Goal: Task Accomplishment & Management: Manage account settings

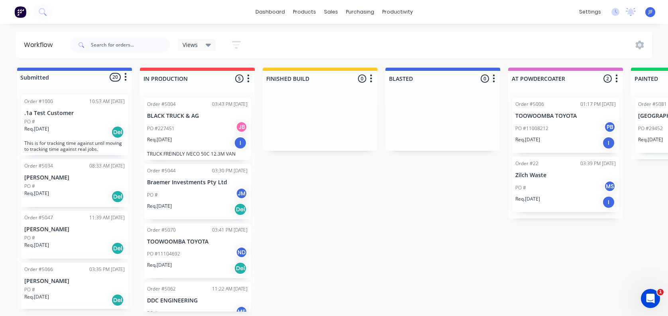
scroll to position [669, 0]
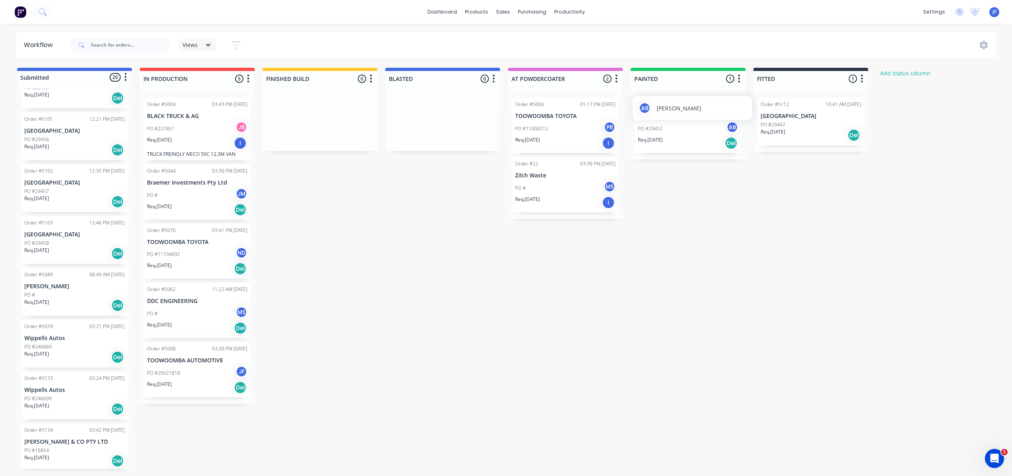
click at [669, 108] on span "[PERSON_NAME]" at bounding box center [679, 108] width 45 height 8
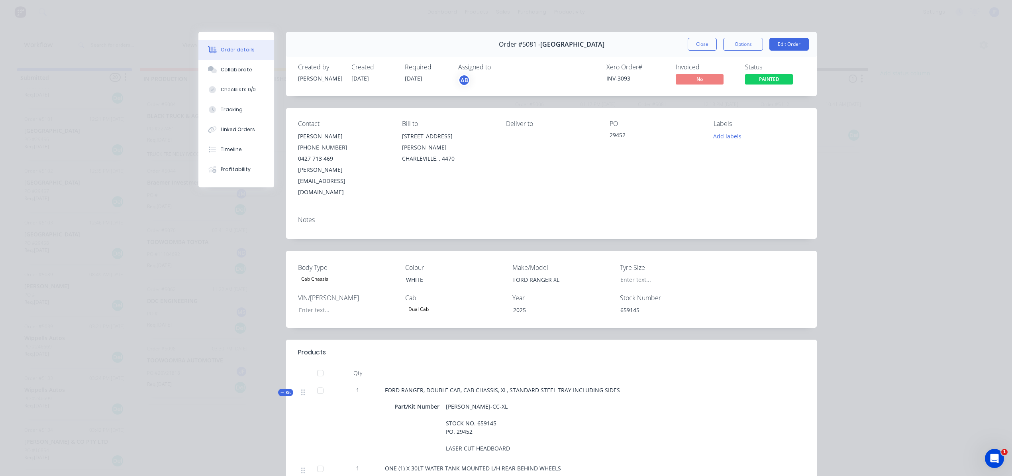
click at [613, 275] on div "Body Type Cab Chassis Colour WHITE Make/Model FORD RANGER XL Tyre Size VIN/[PER…" at bounding box center [551, 289] width 531 height 77
drag, startPoint x: 639, startPoint y: 286, endPoint x: 611, endPoint y: 276, distance: 30.4
click at [611, 276] on div "Body Type Cab Chassis Colour WHITE Make/Model FORD RANGER XL Tyre Size VIN/[PER…" at bounding box center [551, 289] width 531 height 77
click at [890, 73] on div "Order details Collaborate Checklists 0/0 Tracking Linked Orders Timeline Profit…" at bounding box center [506, 238] width 1012 height 476
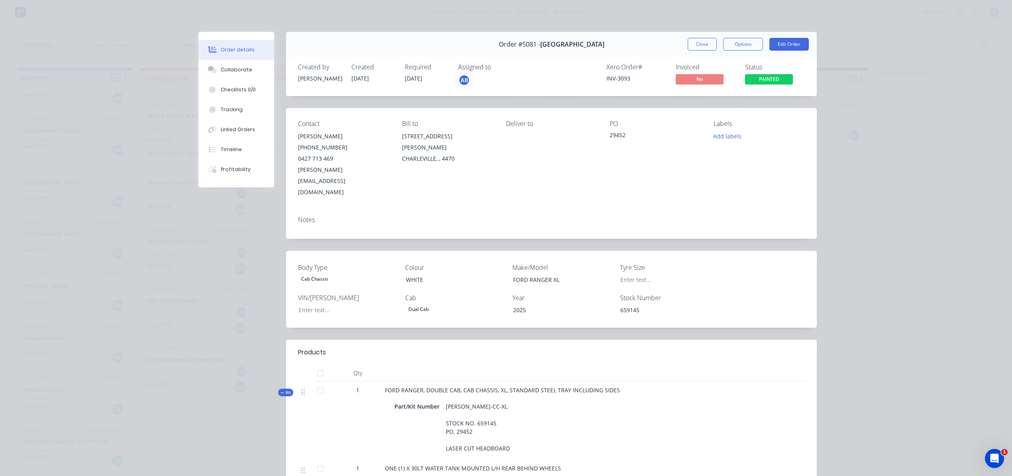
click at [866, 26] on div "Order details Collaborate Checklists 0/0 Tracking Linked Orders Timeline Profit…" at bounding box center [506, 238] width 1012 height 476
click at [705, 39] on button "Close" at bounding box center [702, 44] width 29 height 13
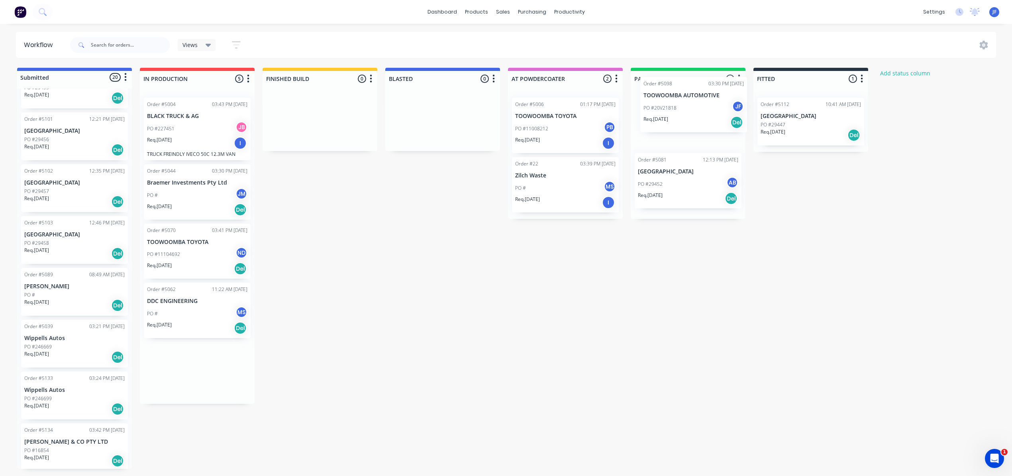
scroll to position [0, 0]
drag, startPoint x: 196, startPoint y: 375, endPoint x: 691, endPoint y: 126, distance: 553.4
click at [691, 126] on div "Submitted 20 Status colour #4169E1 hex #4169E1 Save Cancel Summaries Total orde…" at bounding box center [543, 268] width 1098 height 401
click at [662, 81] on div at bounding box center [688, 79] width 115 height 16
click at [652, 383] on div "Submitted 20 Status colour #4169E1 hex #4169E1 Save Cancel Summaries Total orde…" at bounding box center [543, 268] width 1098 height 401
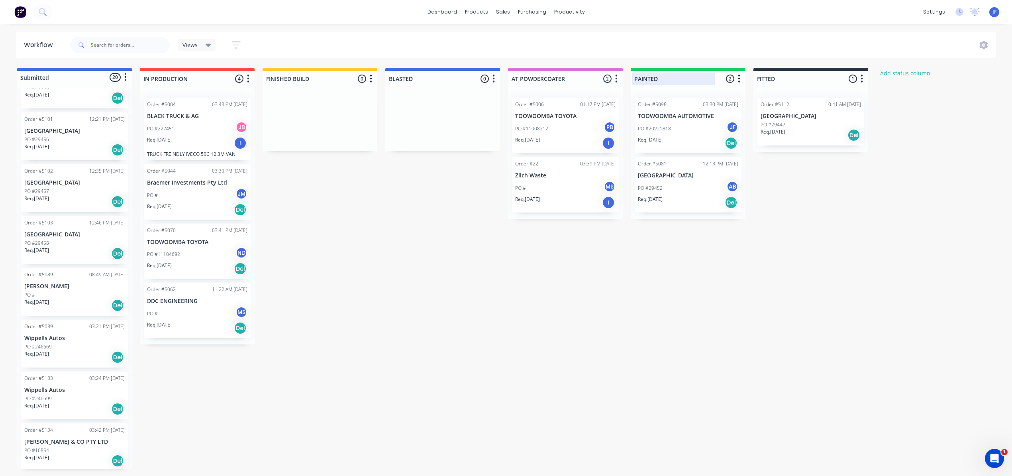
click at [635, 79] on div at bounding box center [688, 79] width 115 height 16
click at [633, 77] on div "PAINTED" at bounding box center [675, 79] width 86 height 12
drag, startPoint x: 201, startPoint y: 210, endPoint x: 315, endPoint y: 133, distance: 137.6
click at [315, 133] on div "Submitted 20 Status colour #4169E1 hex #4169E1 Save Cancel Summaries Total orde…" at bounding box center [543, 268] width 1098 height 401
click at [417, 77] on div at bounding box center [442, 79] width 115 height 16
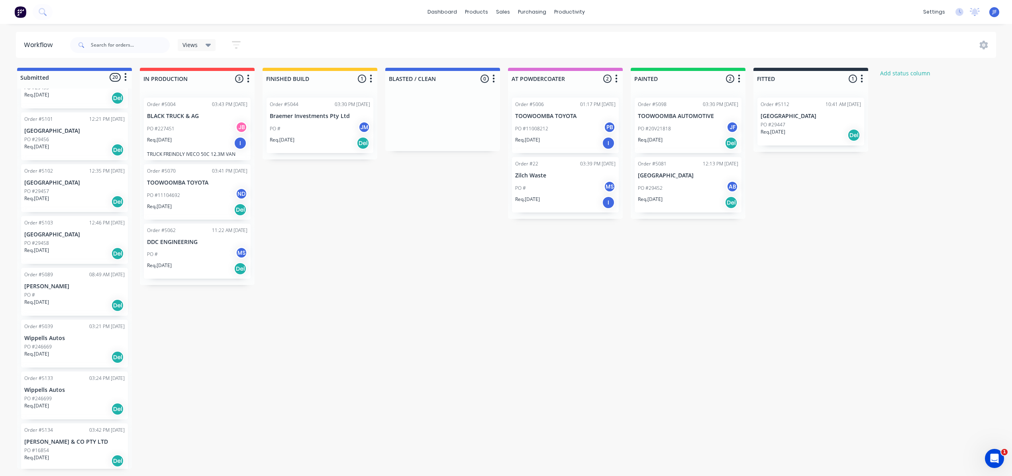
type input "BLASTED / CLEAN"
click at [437, 192] on div "Submitted 20 Status colour #4169E1 hex #4169E1 Save Cancel Summaries Total orde…" at bounding box center [543, 268] width 1098 height 401
click at [660, 75] on div at bounding box center [688, 79] width 115 height 16
type input "P"
type input "PAINT/ PAINTED"
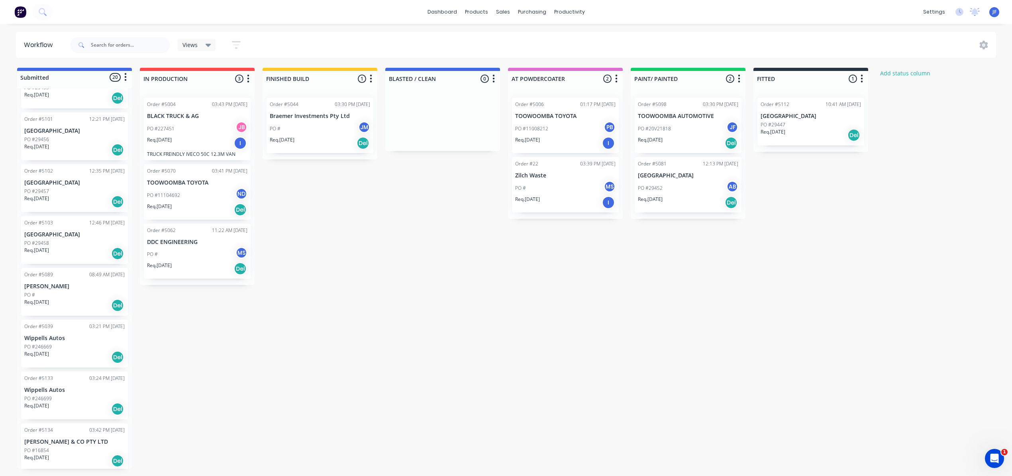
click at [534, 434] on div "Submitted 20 Status colour #4169E1 hex #4169E1 Save Cancel Summaries Total orde…" at bounding box center [543, 268] width 1098 height 401
click at [536, 336] on div "Submitted 20 Status colour #4169E1 hex #4169E1 Save Cancel Summaries Total orde…" at bounding box center [543, 268] width 1098 height 401
drag, startPoint x: 320, startPoint y: 133, endPoint x: 424, endPoint y: 114, distance: 105.7
click at [424, 114] on div "Submitted 20 Status colour #4169E1 hex #4169E1 Save Cancel Summaries Total orde…" at bounding box center [543, 268] width 1098 height 401
click at [448, 280] on div "Submitted 20 Status colour #4169E1 hex #4169E1 Save Cancel Summaries Total orde…" at bounding box center [543, 268] width 1098 height 401
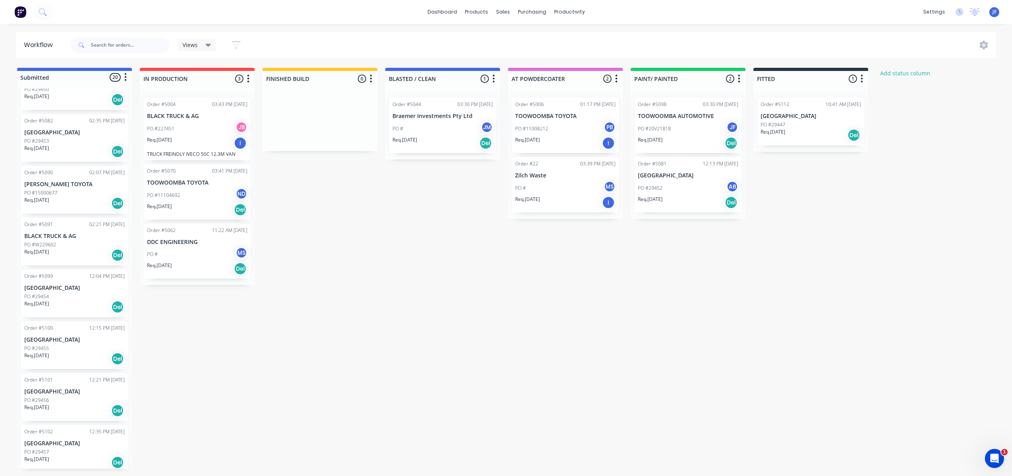
scroll to position [425, 0]
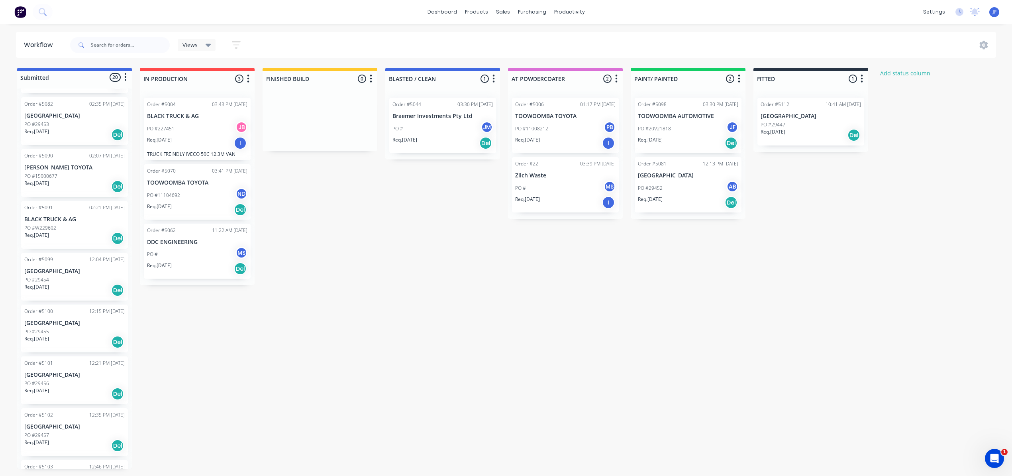
click at [77, 234] on div "Req. [DATE] Del" at bounding box center [74, 239] width 100 height 14
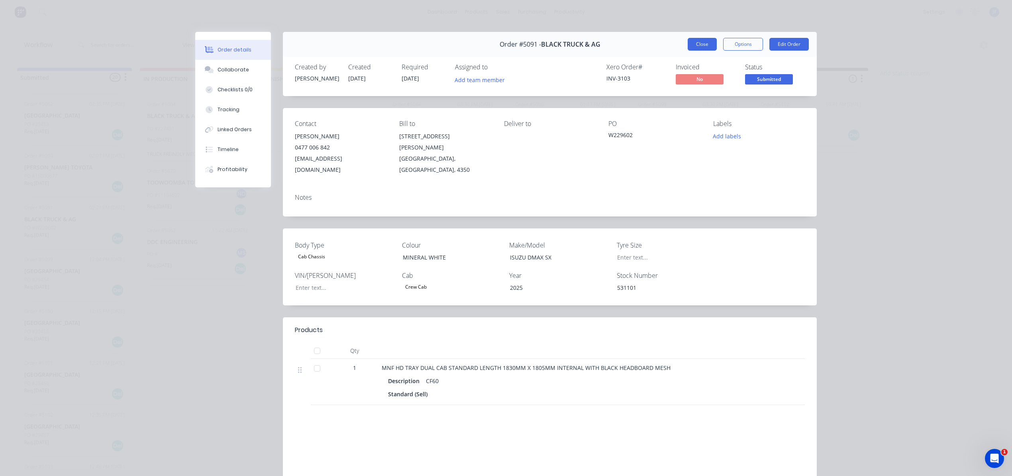
click at [697, 41] on button "Close" at bounding box center [702, 44] width 29 height 13
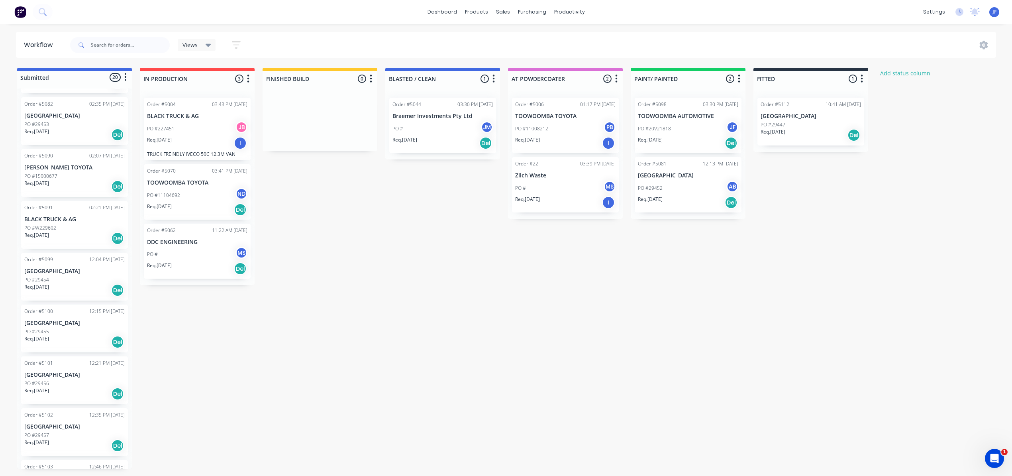
drag, startPoint x: 320, startPoint y: 114, endPoint x: 354, endPoint y: 163, distance: 59.0
click at [353, 160] on div "Submitted 20 Status colour #4169E1 hex #4169E1 Save Cancel Summaries Total orde…" at bounding box center [543, 268] width 1098 height 401
click at [343, 195] on div "Submitted 20 Status colour #4169E1 hex #4169E1 Save Cancel Summaries Total orde…" at bounding box center [543, 268] width 1098 height 401
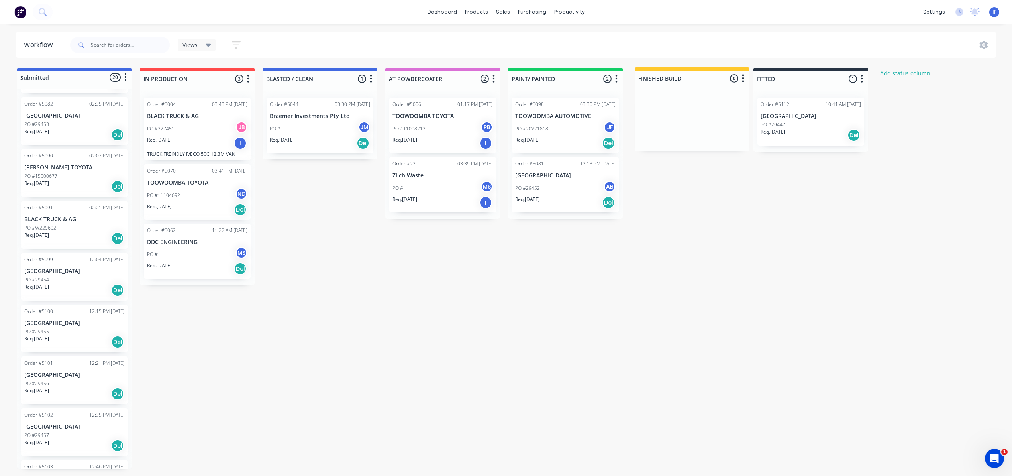
drag, startPoint x: 321, startPoint y: 76, endPoint x: 696, endPoint y: 79, distance: 375.0
click at [696, 79] on div "Submitted 20 Status colour #4169E1 hex #4169E1 Save Cancel Summaries Total orde…" at bounding box center [543, 268] width 1098 height 401
click at [680, 75] on div at bounding box center [688, 79] width 115 height 16
type input "FITTING"
click at [709, 203] on div "Submitted 20 Status colour #4169E1 hex #4169E1 Save Cancel Summaries Total orde…" at bounding box center [543, 268] width 1098 height 401
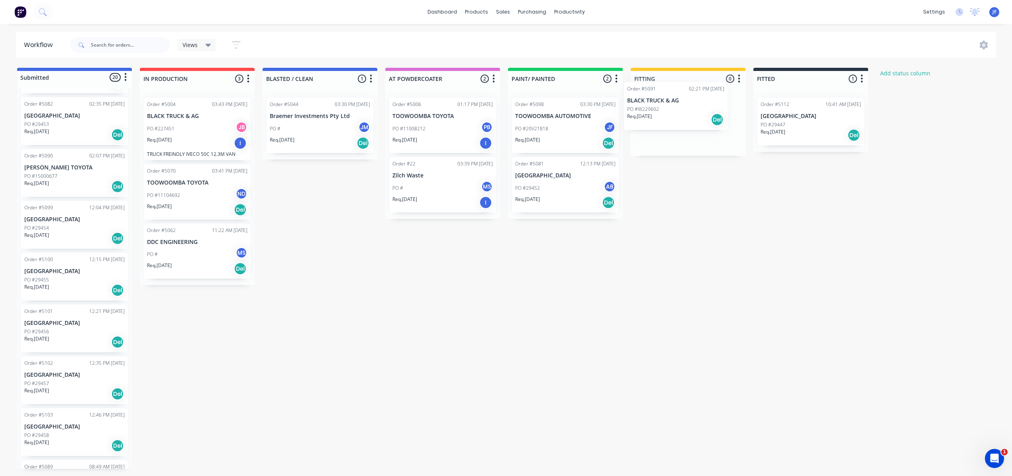
drag, startPoint x: 69, startPoint y: 234, endPoint x: 687, endPoint y: 119, distance: 629.1
click at [687, 119] on div "Submitted 20 Status colour #4169E1 hex #4169E1 Save Cancel Summaries Total orde…" at bounding box center [543, 268] width 1098 height 401
click at [734, 143] on div "Order #5091 02:21 PM [DATE] BLACK TRUCK & AG PO #W229602 Req. [DATE] Del" at bounding box center [688, 122] width 107 height 48
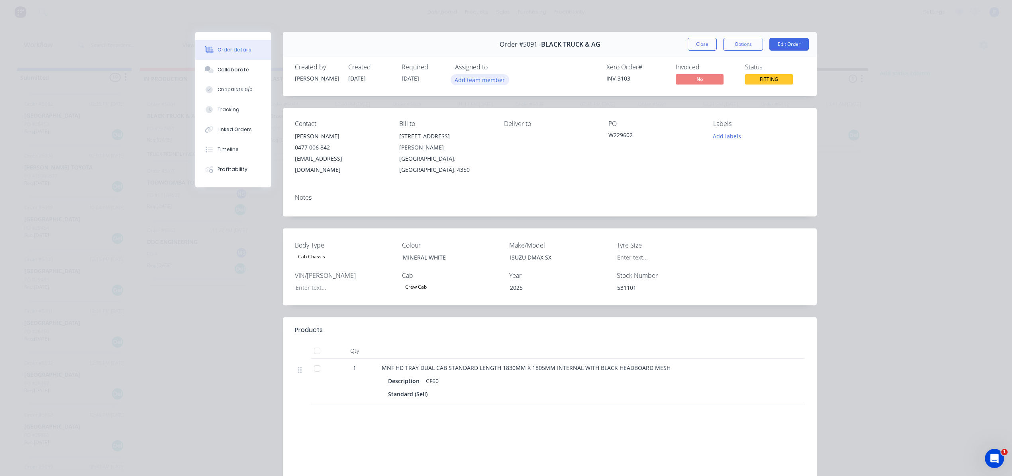
click at [468, 77] on button "Add team member" at bounding box center [480, 79] width 59 height 11
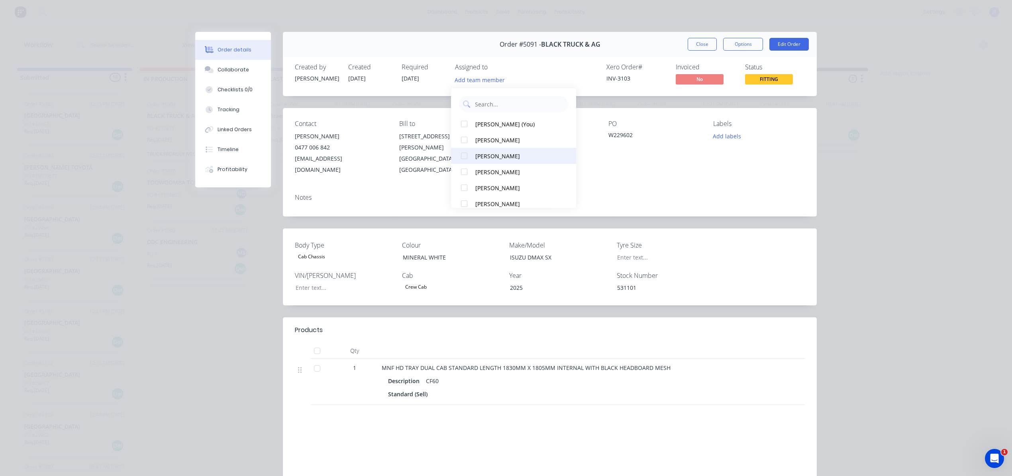
click at [499, 154] on div "[PERSON_NAME]" at bounding box center [517, 156] width 84 height 8
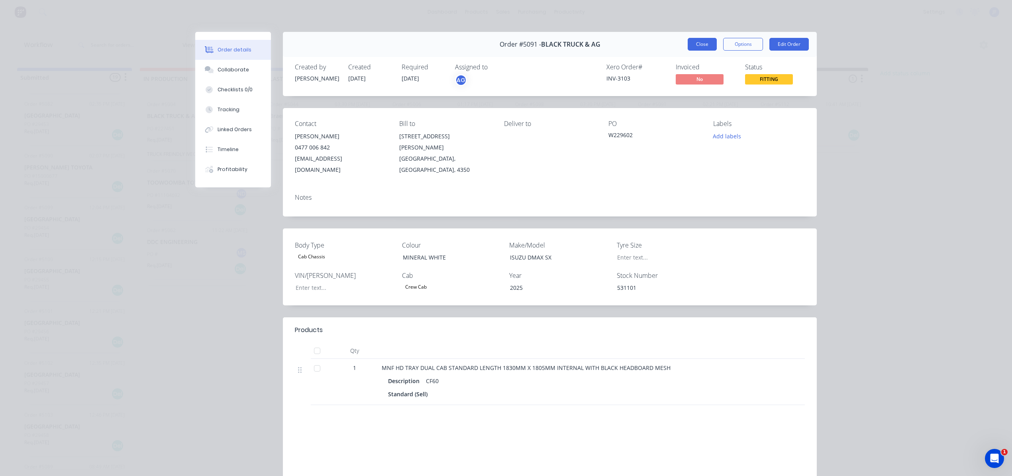
click at [697, 42] on button "Close" at bounding box center [702, 44] width 29 height 13
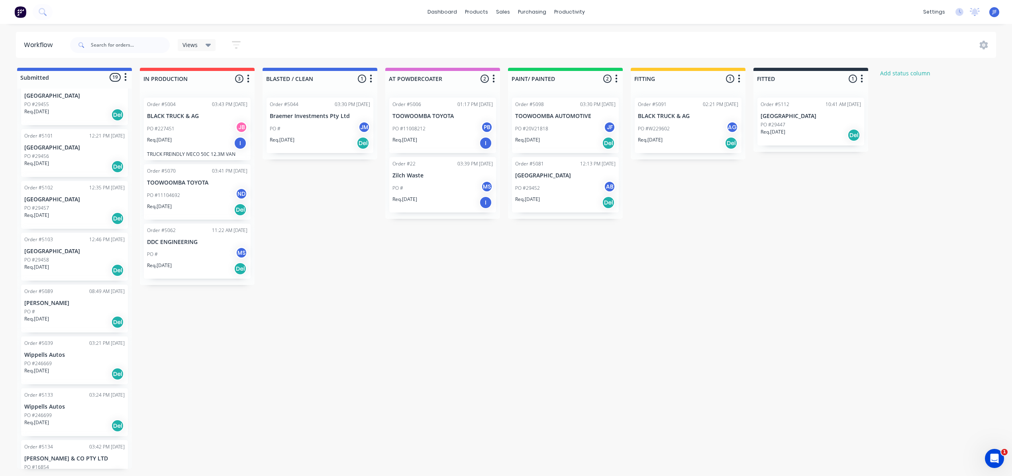
scroll to position [617, 0]
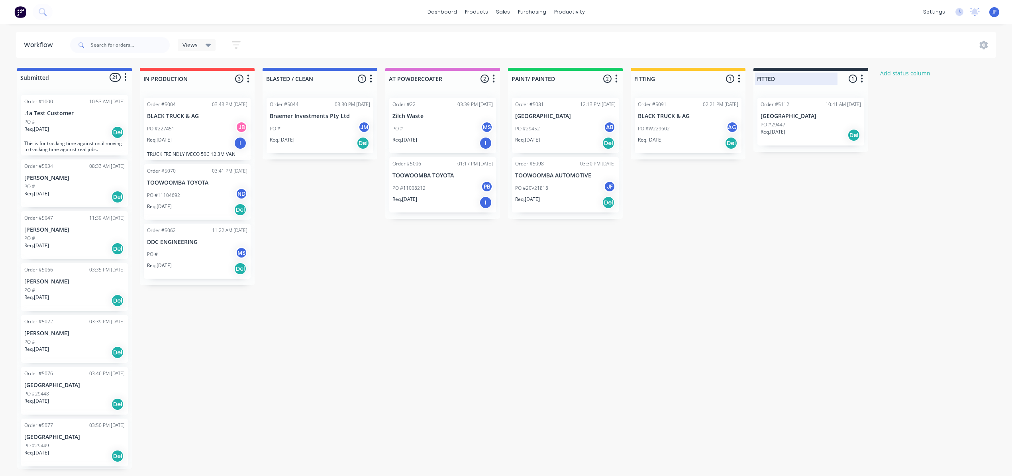
click at [778, 77] on div at bounding box center [811, 79] width 115 height 16
click at [800, 217] on div "Submitted 21 Status colour #4169E1 hex #4169E1 Save Cancel Summaries Total orde…" at bounding box center [543, 268] width 1098 height 401
click at [775, 79] on div at bounding box center [811, 79] width 115 height 16
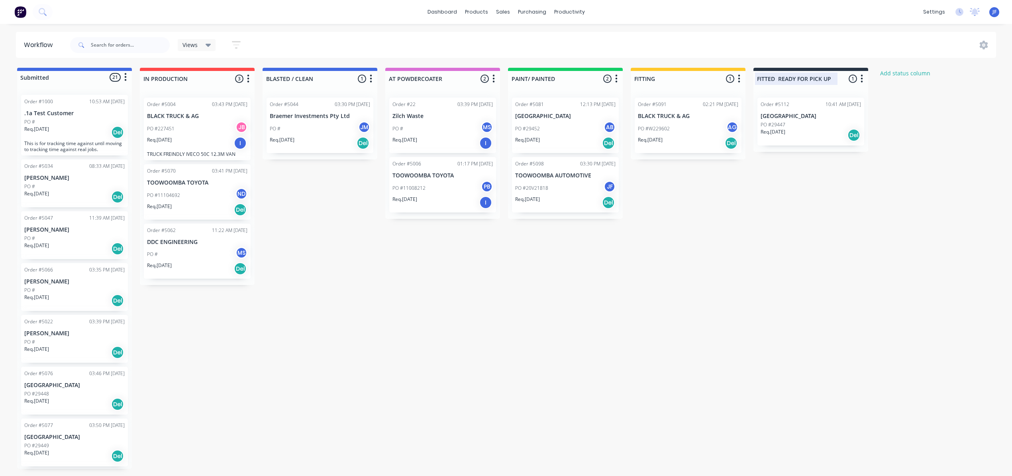
scroll to position [0, 3]
click at [775, 79] on input "FITTED READY FOR PICK UP" at bounding box center [796, 79] width 79 height 8
type input "FITTED READY FOR PICK UP"
drag, startPoint x: 794, startPoint y: 218, endPoint x: 796, endPoint y: 212, distance: 5.8
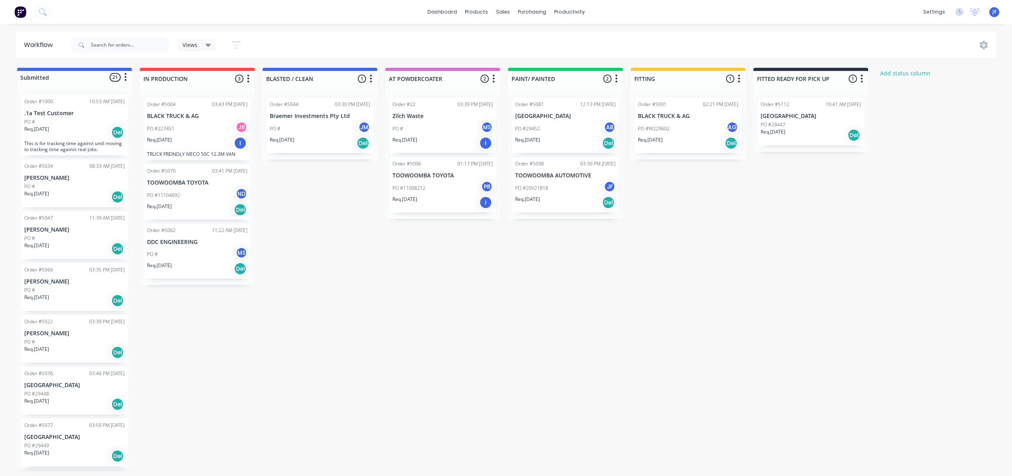
click at [796, 212] on div "Submitted 21 Status colour #4169E1 hex #4169E1 Save Cancel Summaries Total orde…" at bounding box center [543, 268] width 1098 height 401
